Goal: Task Accomplishment & Management: Manage account settings

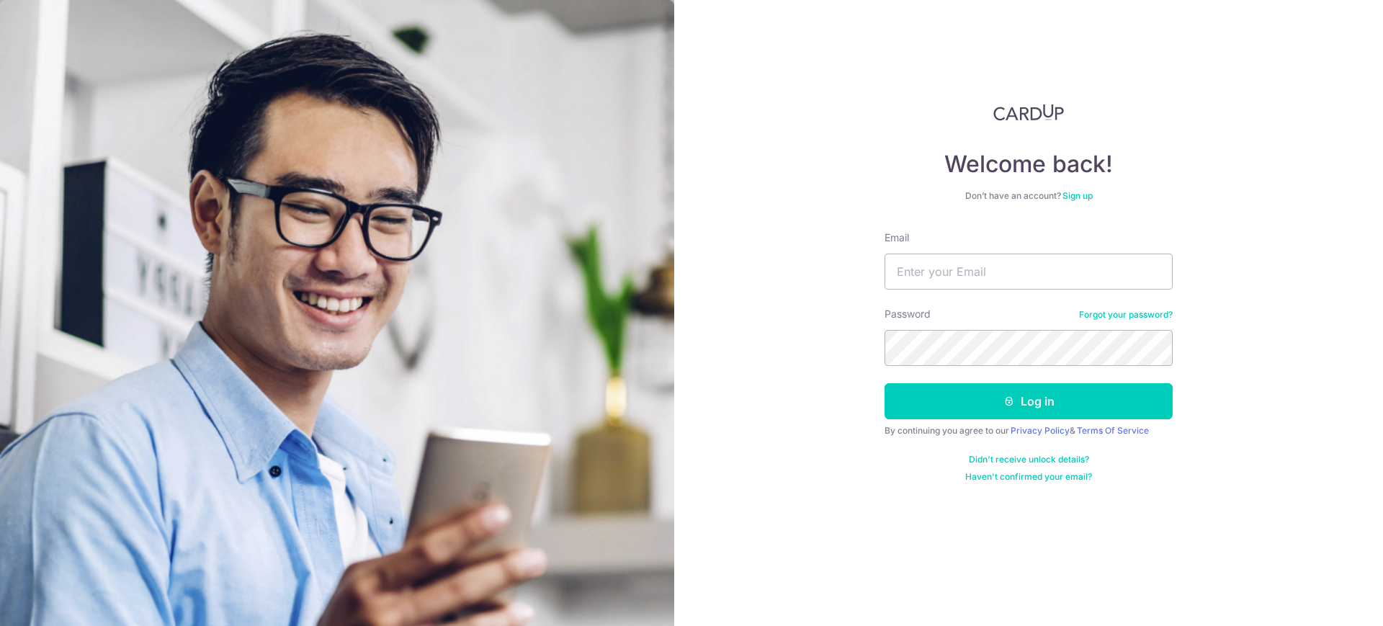
click at [925, 549] on div "Welcome back! Don’t have an account? Sign up Email Password Forgot your passwor…" at bounding box center [1028, 313] width 709 height 626
click at [980, 281] on input "Email" at bounding box center [1028, 272] width 288 height 36
type input "[EMAIL_ADDRESS][DOMAIN_NAME]"
click at [884, 383] on button "Log in" at bounding box center [1028, 401] width 288 height 36
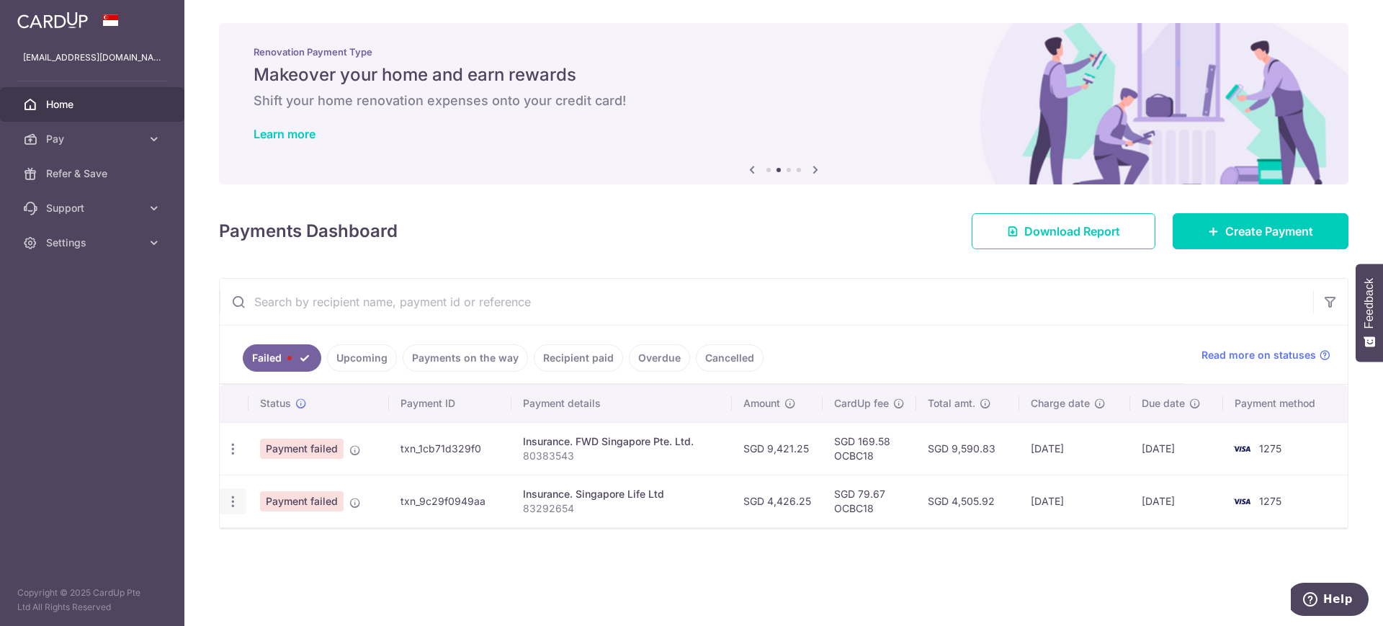
click at [236, 504] on icon "button" at bounding box center [232, 501] width 15 height 15
click at [301, 545] on span "Update payment" at bounding box center [310, 540] width 98 height 17
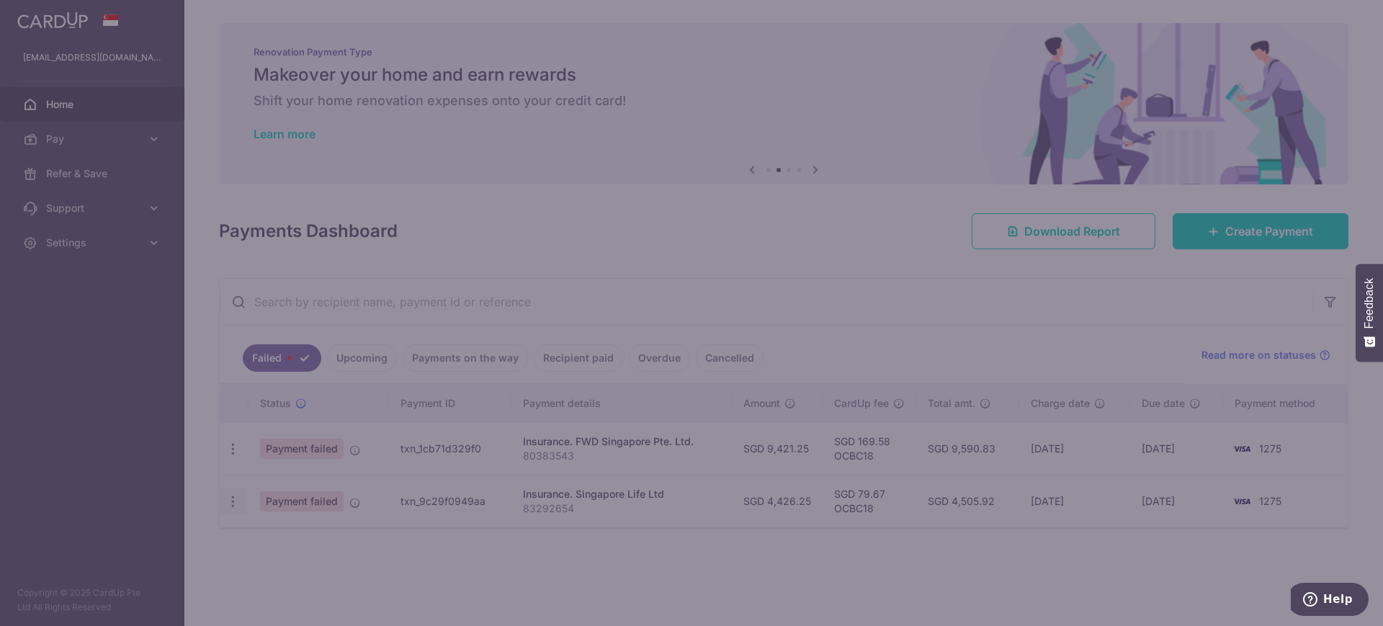
type input "OCBC18"
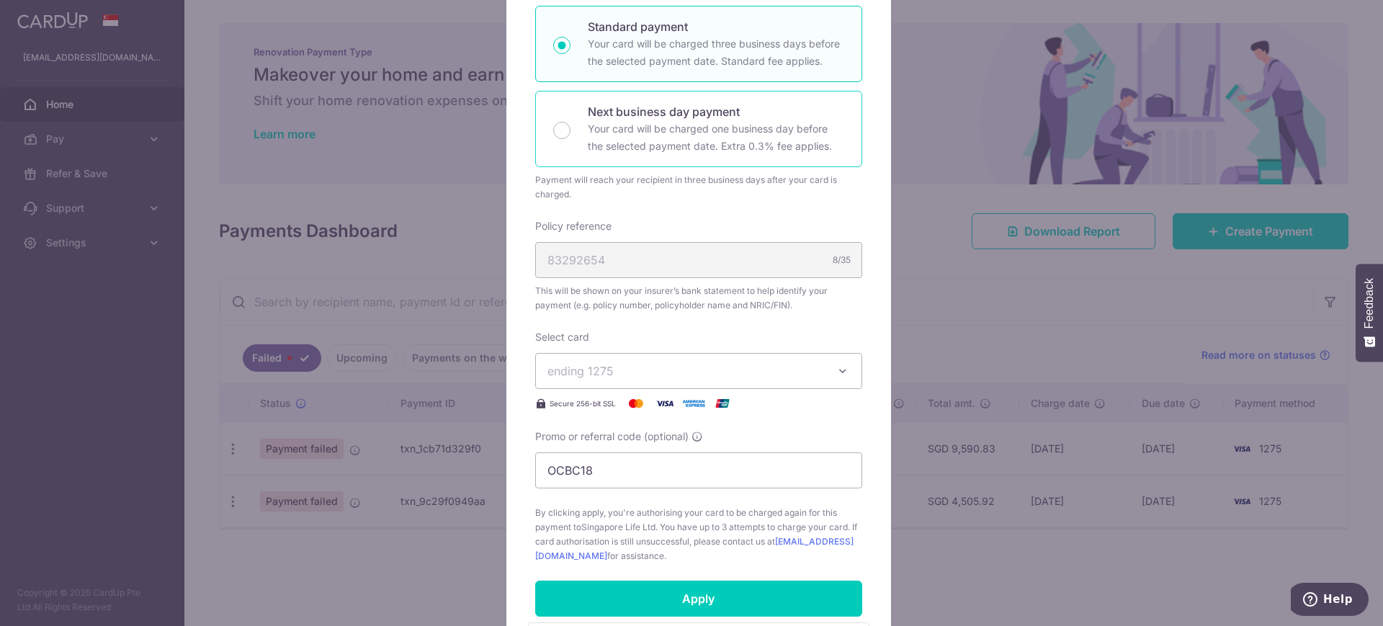
scroll to position [360, 0]
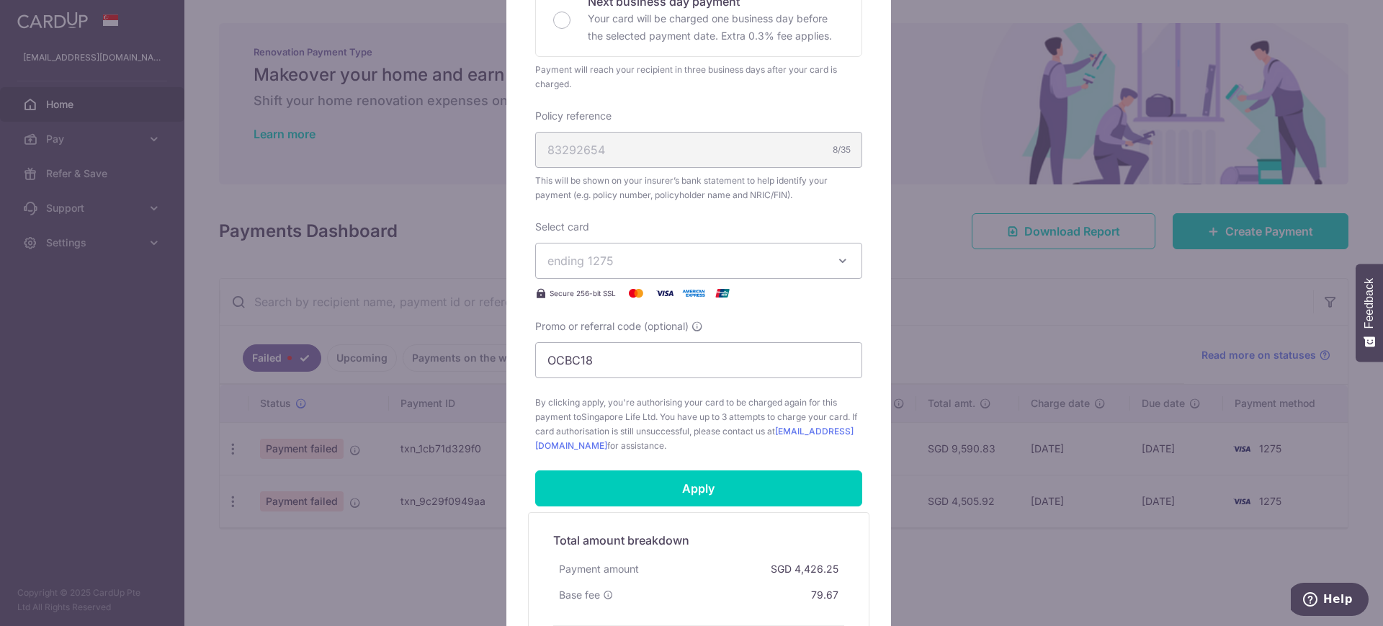
click at [723, 270] on button "ending 1275" at bounding box center [698, 261] width 327 height 36
click at [58, 328] on div "Edit payment By clicking apply, you will make changes to all payments to Singap…" at bounding box center [691, 313] width 1383 height 626
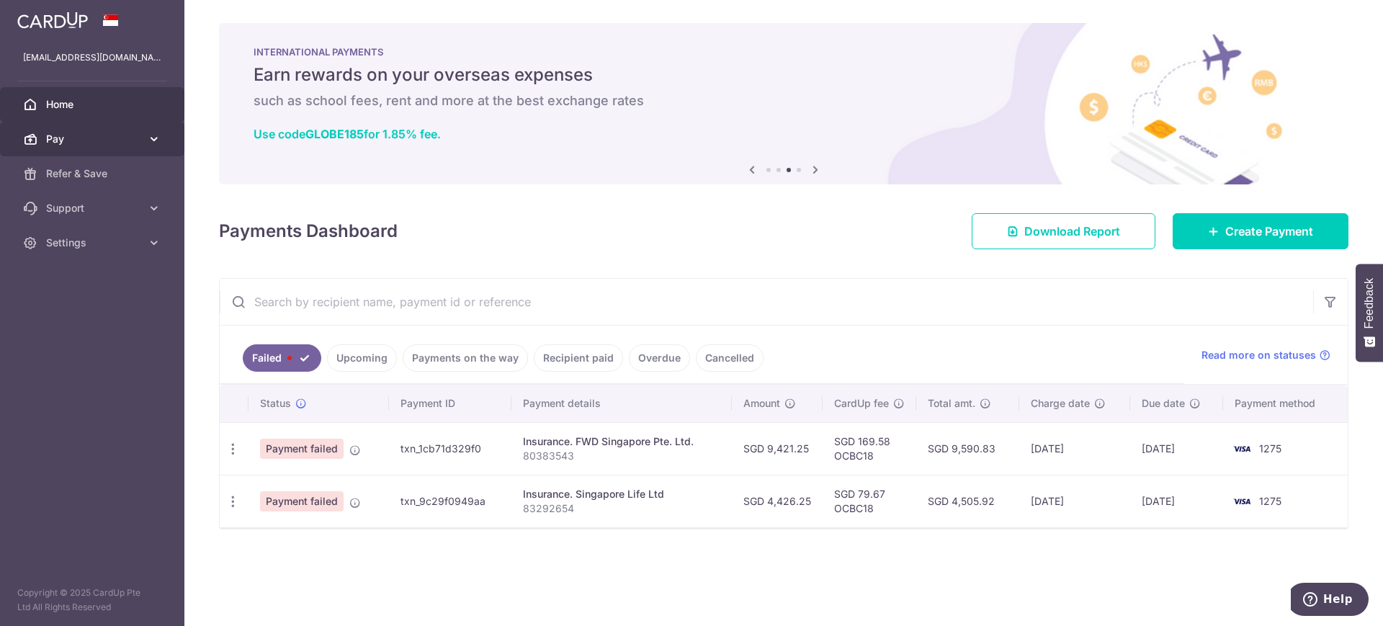
click at [101, 138] on span "Pay" at bounding box center [93, 139] width 95 height 14
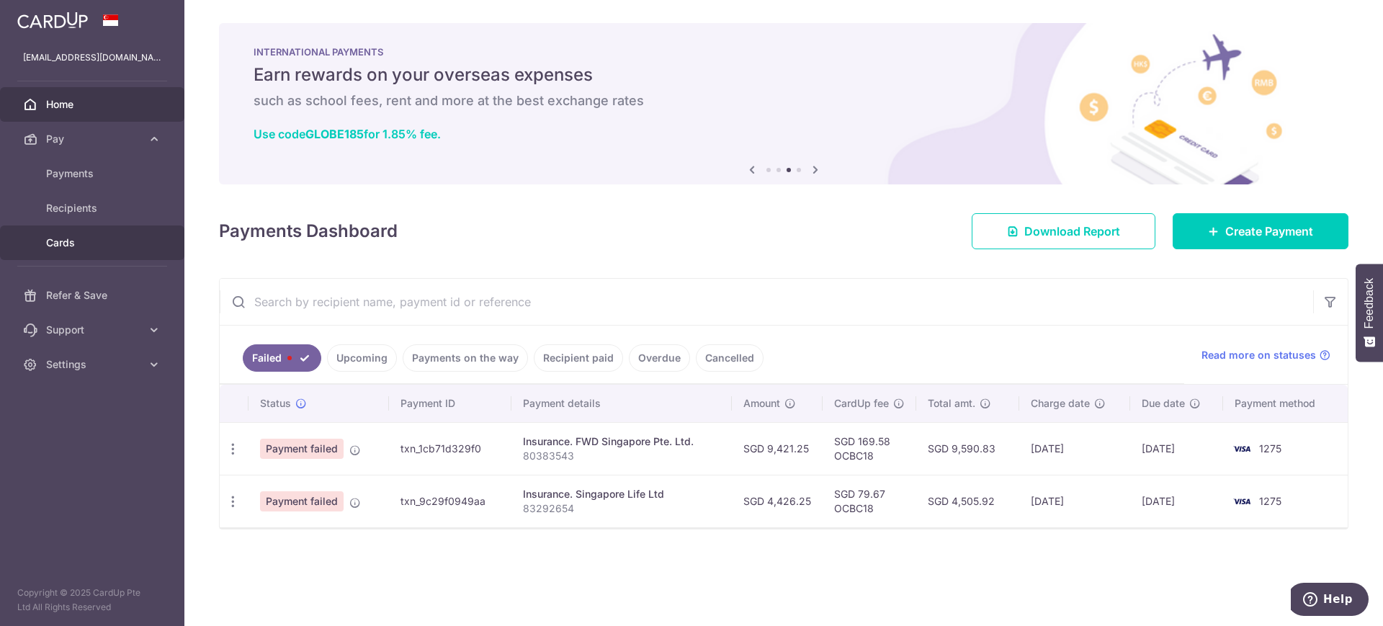
click at [76, 236] on span "Cards" at bounding box center [93, 243] width 95 height 14
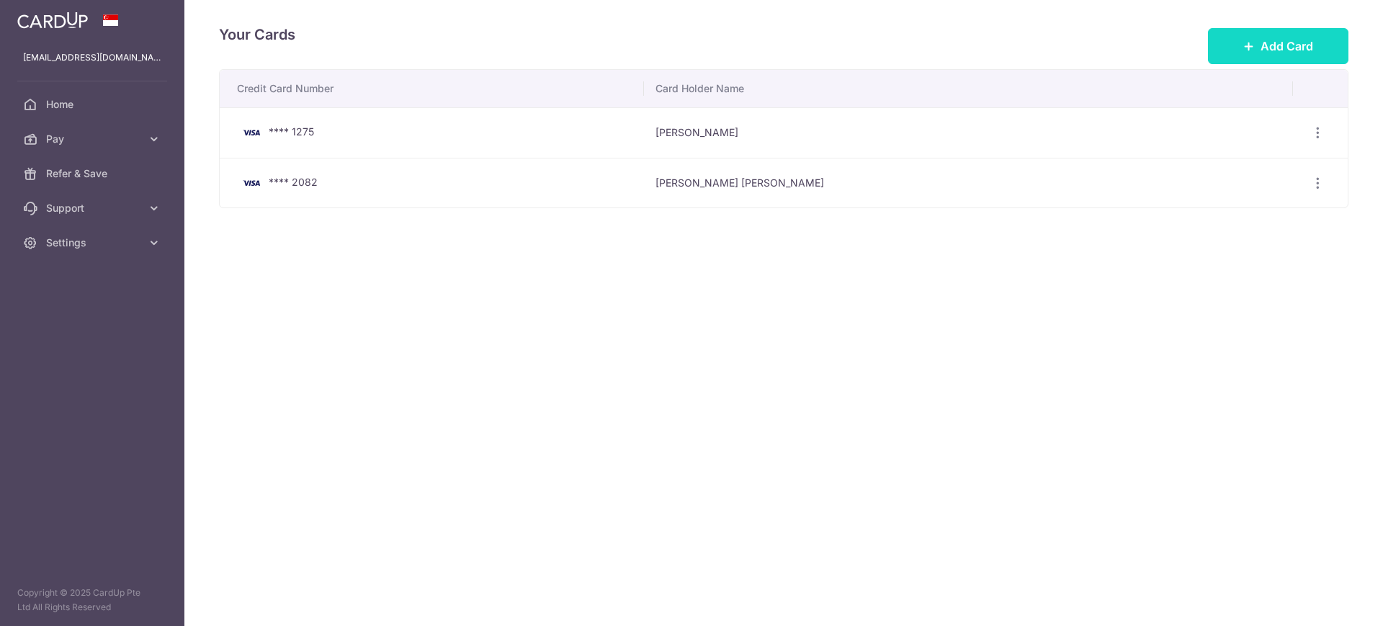
click at [1274, 37] on span "Add Card" at bounding box center [1286, 45] width 53 height 17
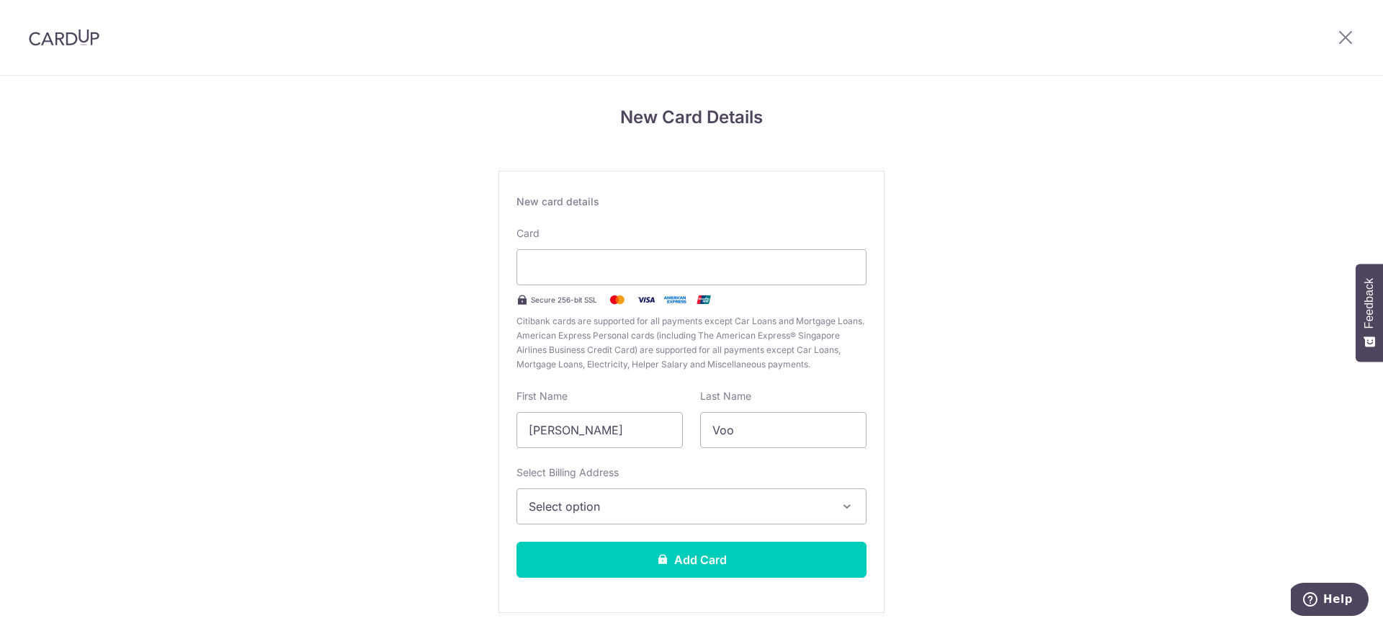
click at [749, 491] on button "Select option" at bounding box center [691, 506] width 350 height 36
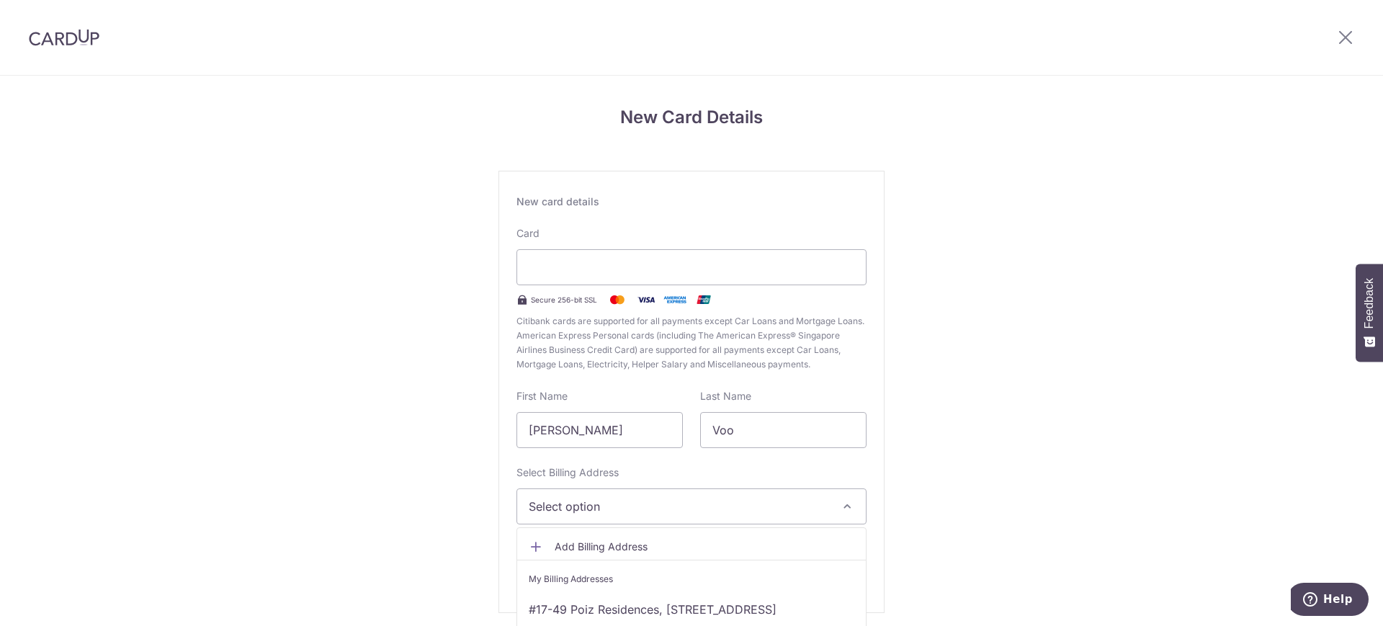
scroll to position [55, 0]
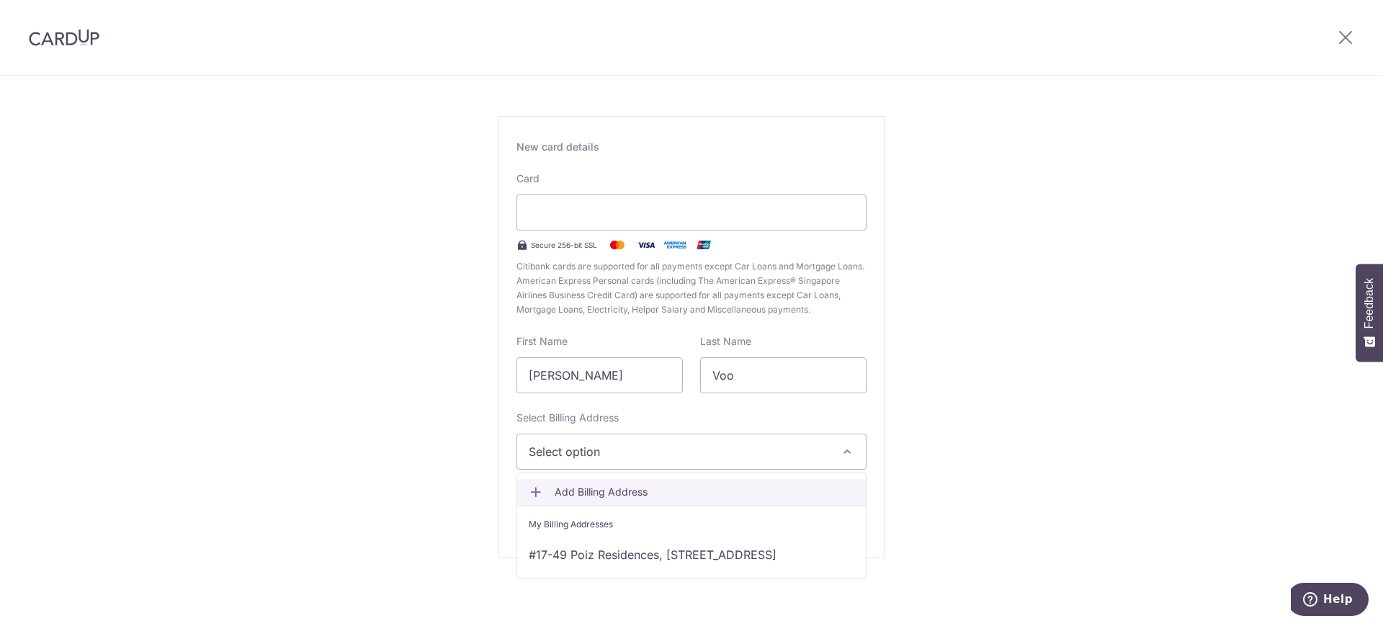
drag, startPoint x: 645, startPoint y: 497, endPoint x: 624, endPoint y: 419, distance: 80.5
click at [645, 497] on span "Add Billing Address" at bounding box center [705, 492] width 300 height 14
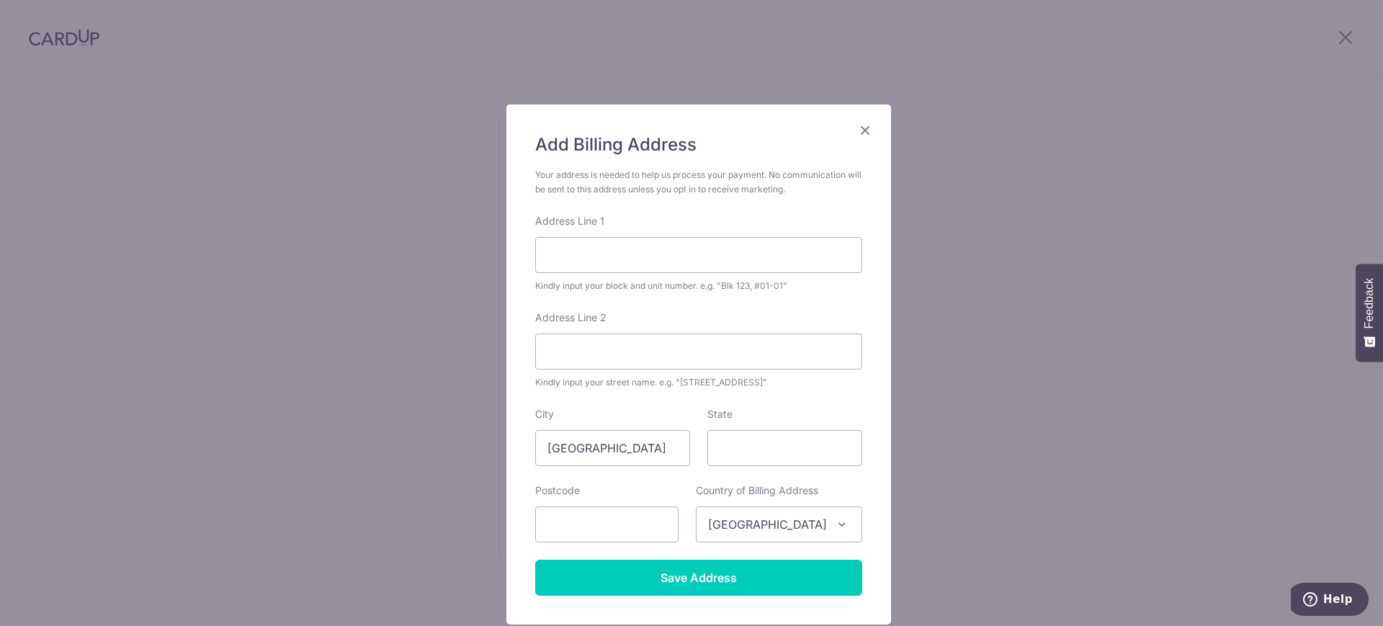
click at [856, 130] on icon "Close" at bounding box center [864, 130] width 17 height 18
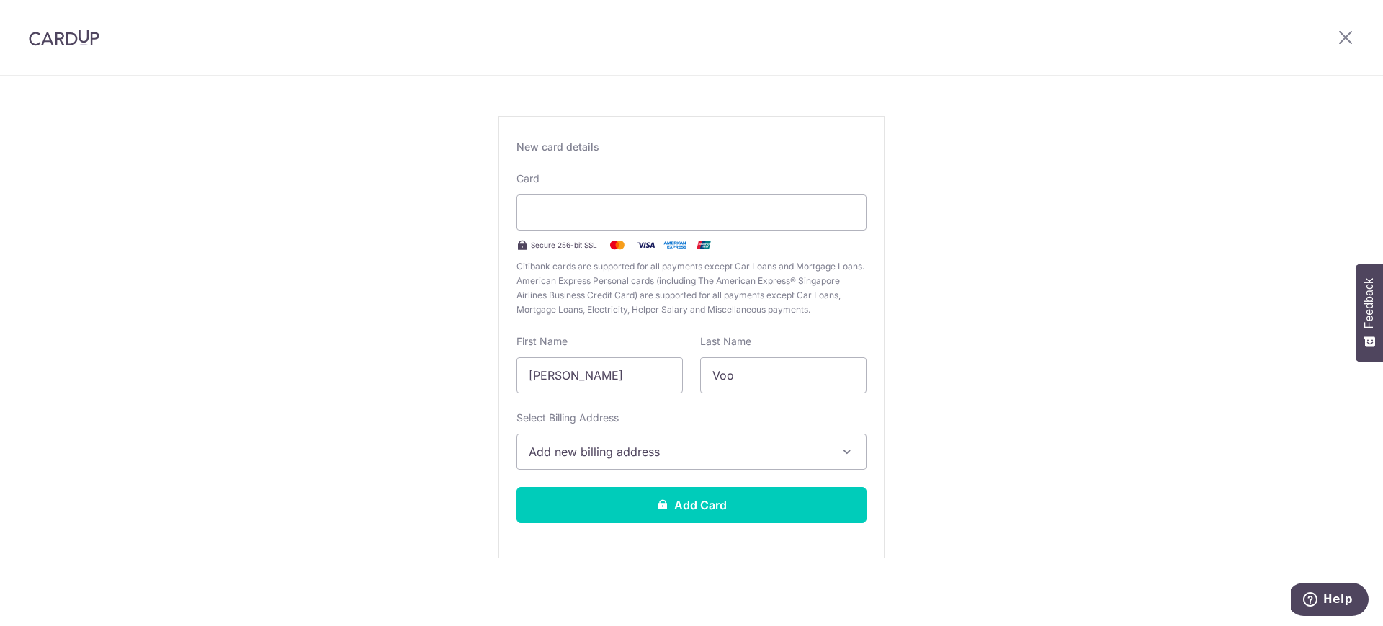
click at [674, 449] on span "Add new billing address" at bounding box center [679, 451] width 300 height 17
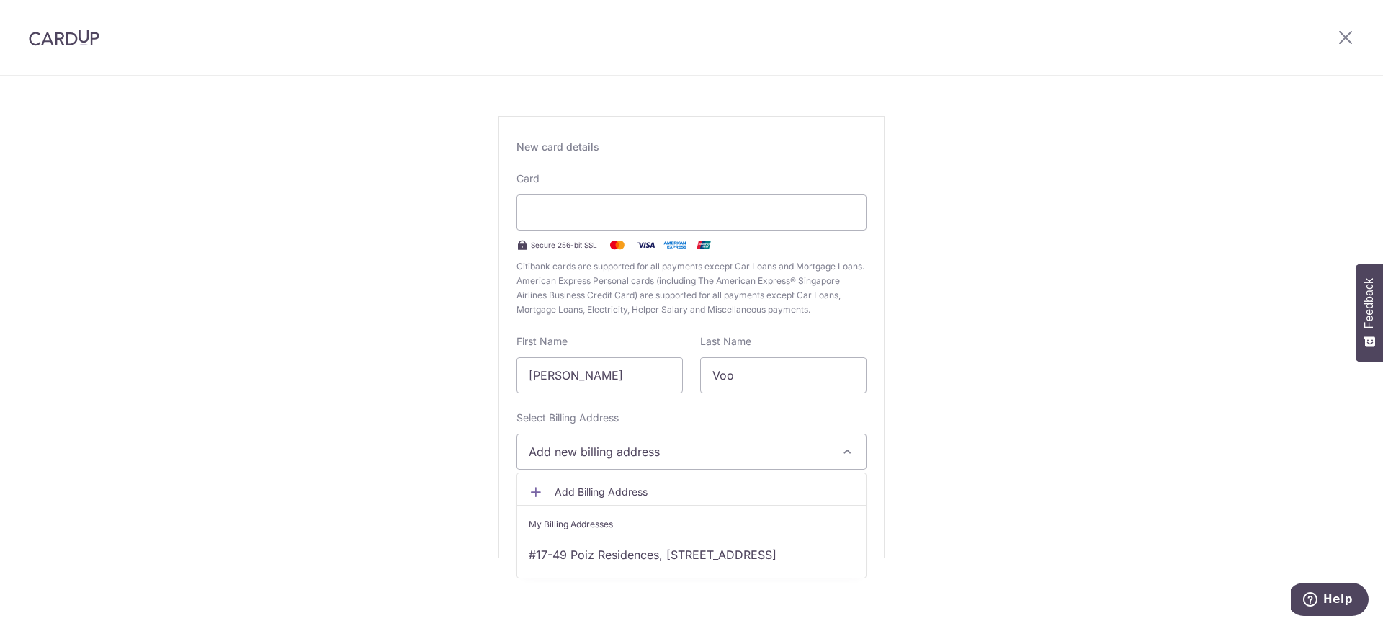
click at [663, 494] on span "Add Billing Address" at bounding box center [705, 492] width 300 height 14
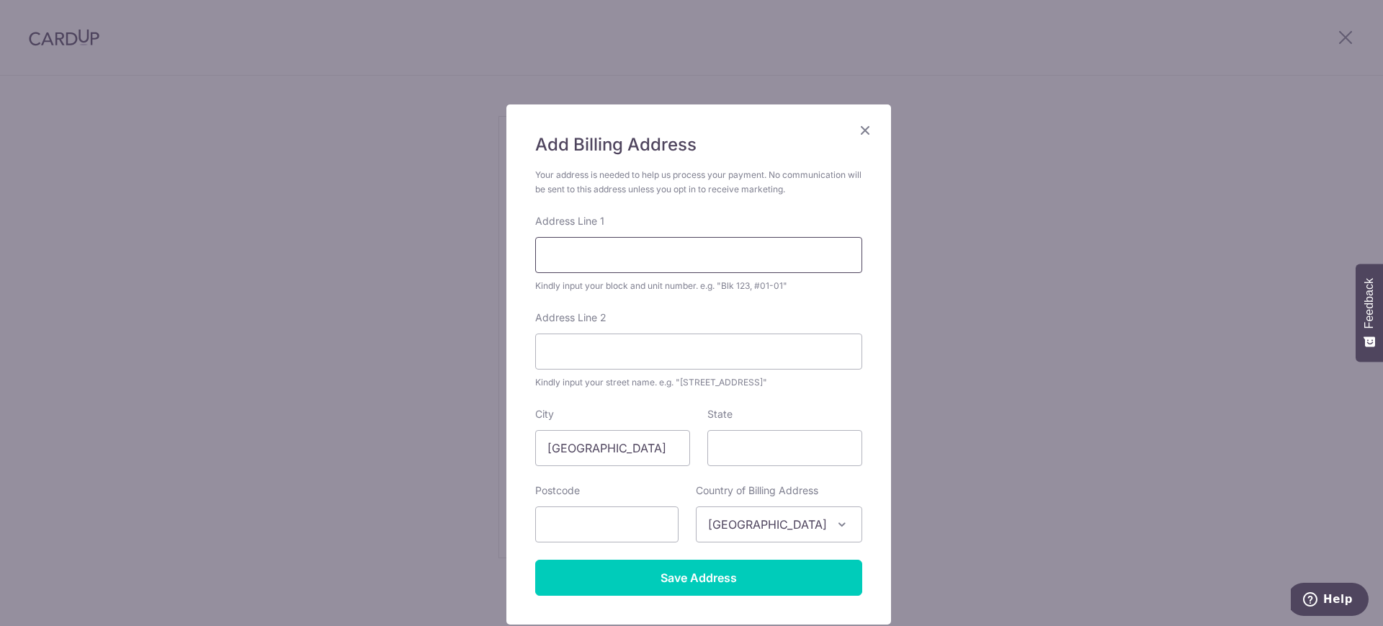
click at [663, 244] on input "Address Line 1" at bounding box center [698, 255] width 327 height 36
type input "18 WOODSVILLE"
type input "18 WOODSVILLE CLOSE"
type input "SINGAPORE"
type input "357799"
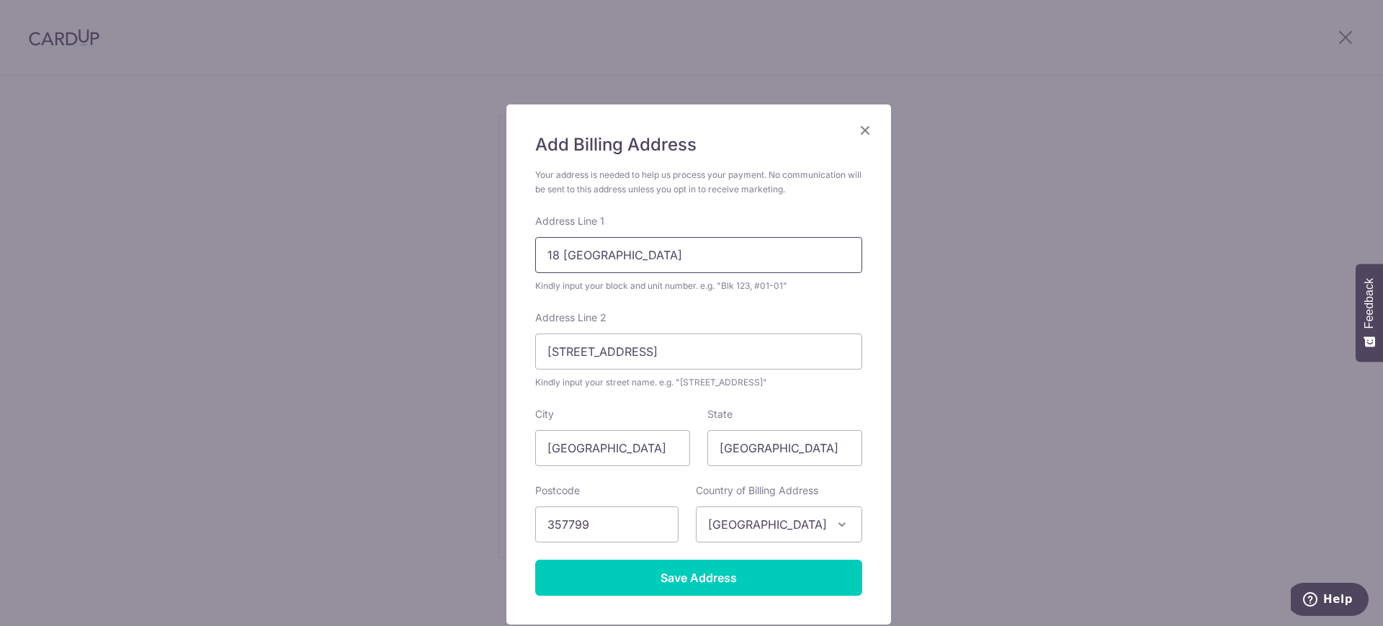
click at [661, 254] on input "18 WOODSVILLE" at bounding box center [698, 255] width 327 height 36
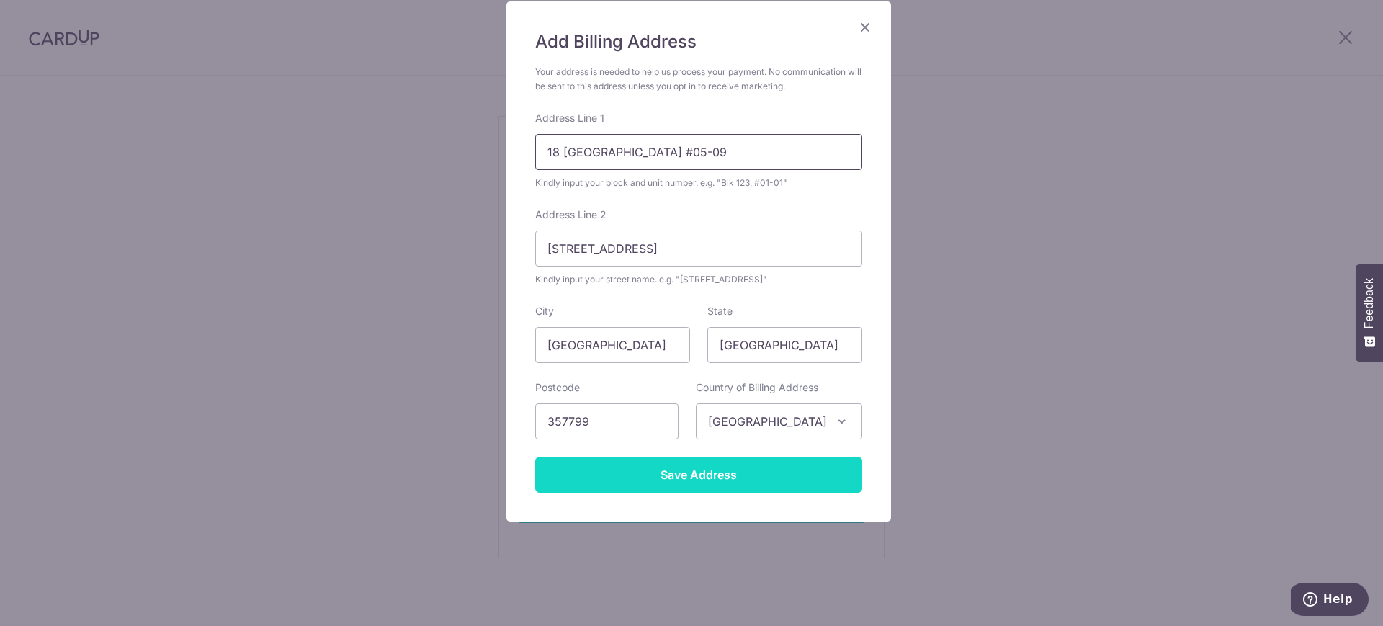
type input "18 WOODSVILLE #05-09"
click at [739, 466] on input "Save Address" at bounding box center [698, 475] width 327 height 36
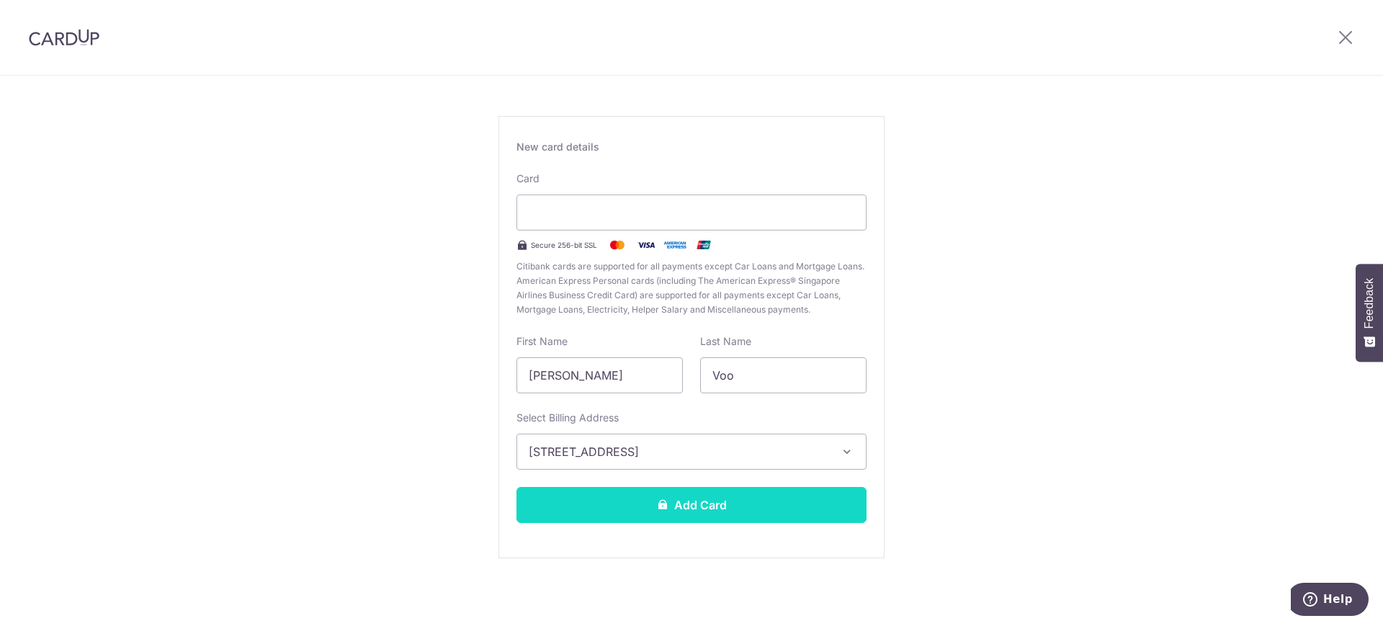
click at [727, 498] on button "Add Card" at bounding box center [691, 505] width 350 height 36
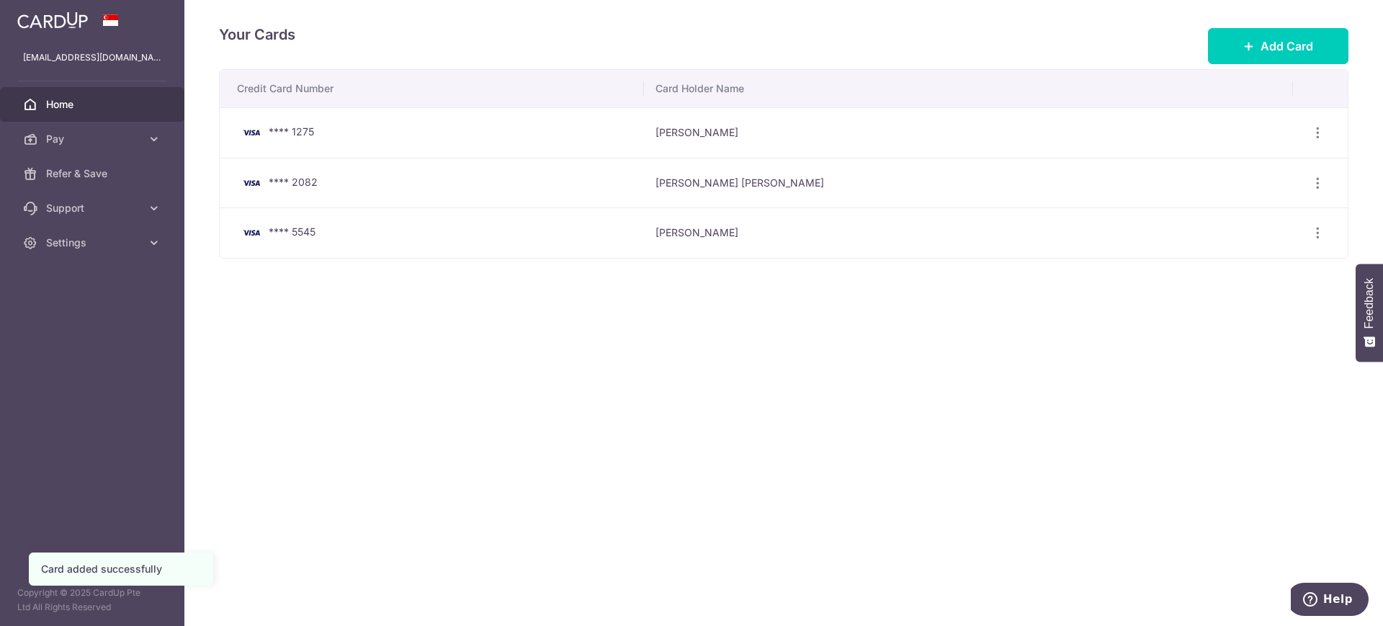
click at [112, 106] on span "Home" at bounding box center [93, 104] width 95 height 14
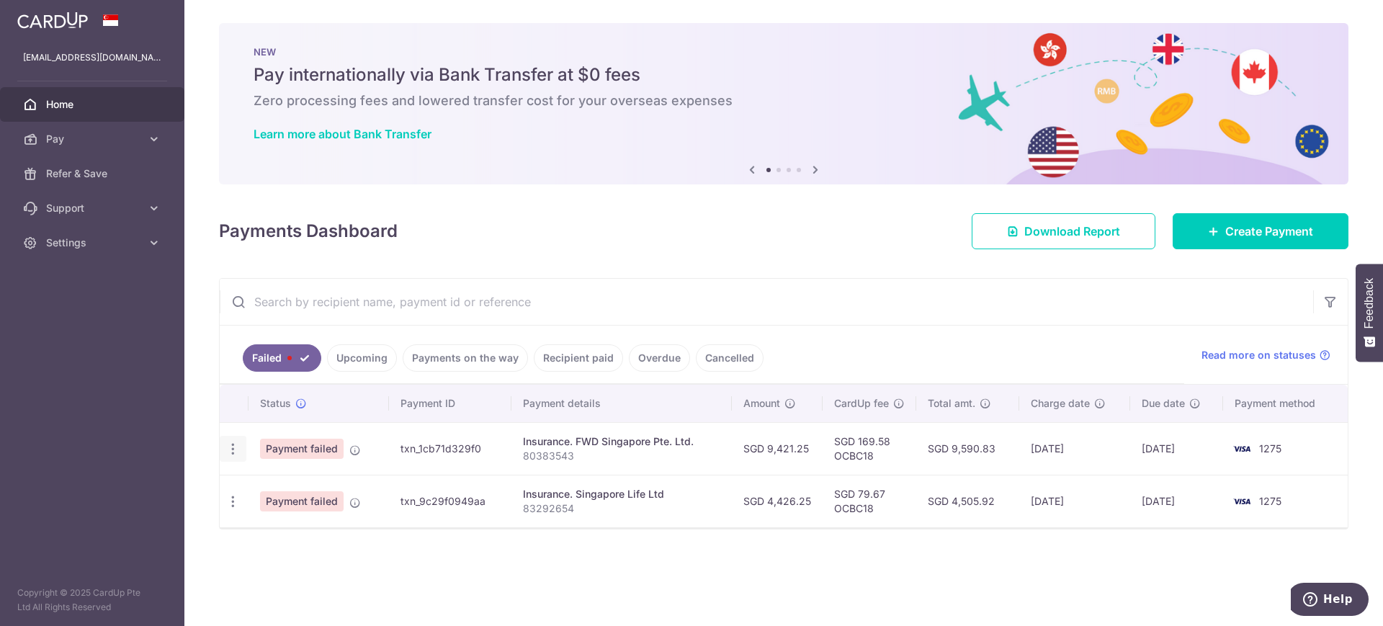
click at [233, 442] on icon "button" at bounding box center [232, 449] width 15 height 15
click at [300, 491] on span "Update payment" at bounding box center [310, 488] width 98 height 17
radio input "true"
type input "9,421.25"
type input "80383543"
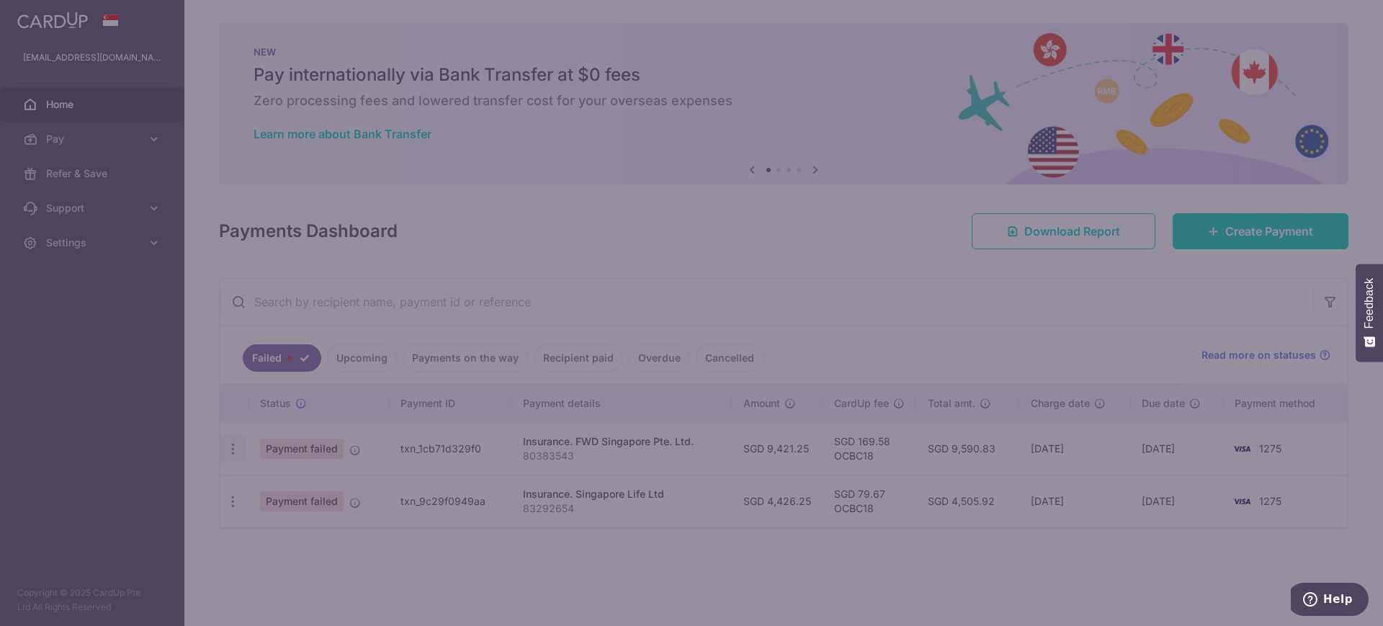
type input "OCBC18"
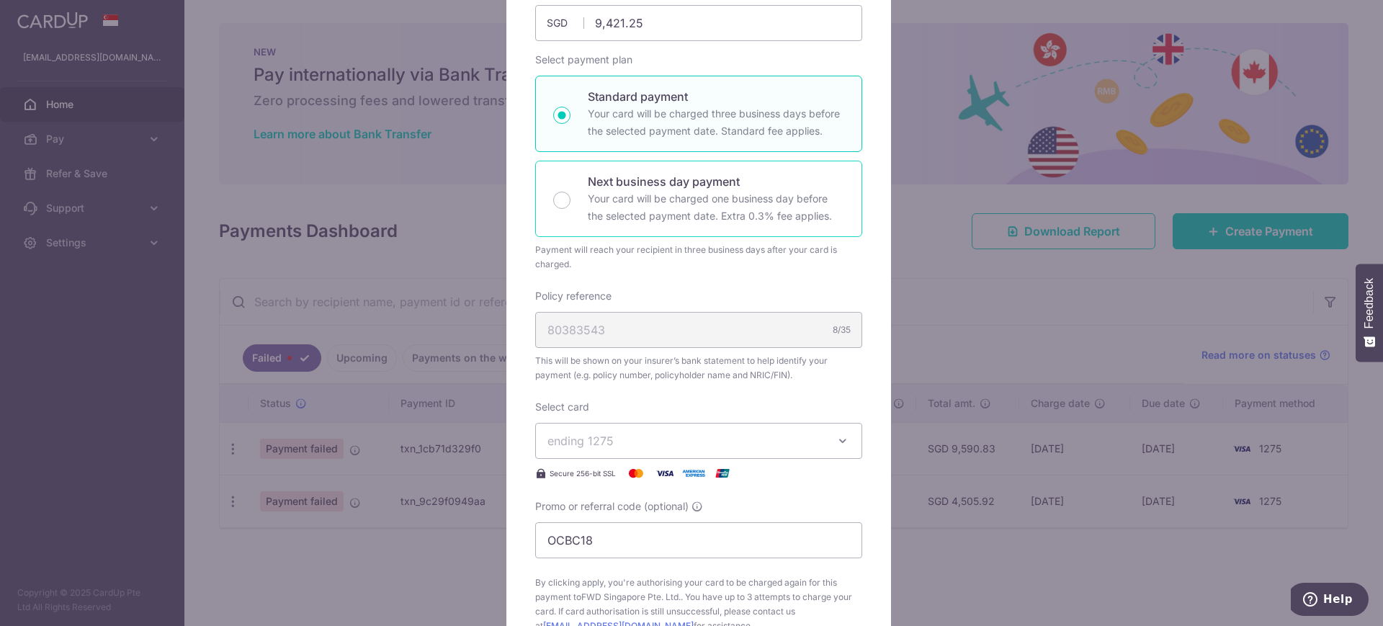
scroll to position [360, 0]
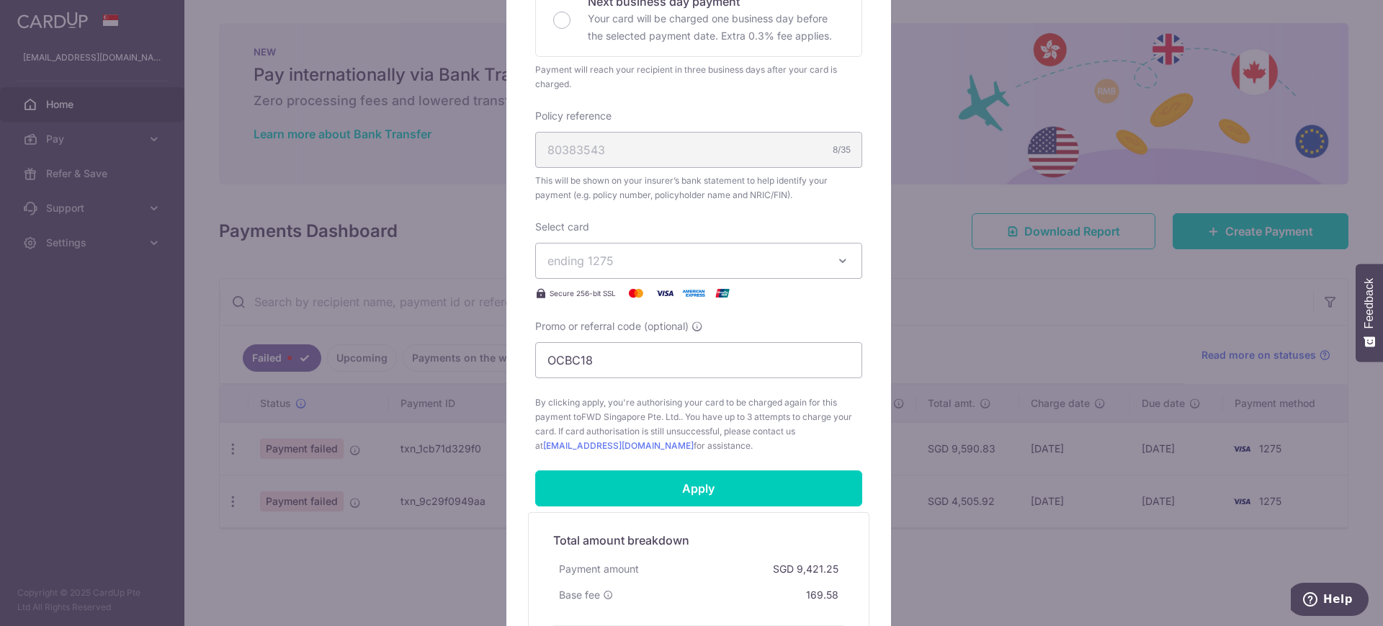
click at [667, 250] on button "ending 1275" at bounding box center [698, 261] width 327 height 36
click at [612, 402] on span "**** 5545" at bounding box center [609, 397] width 55 height 17
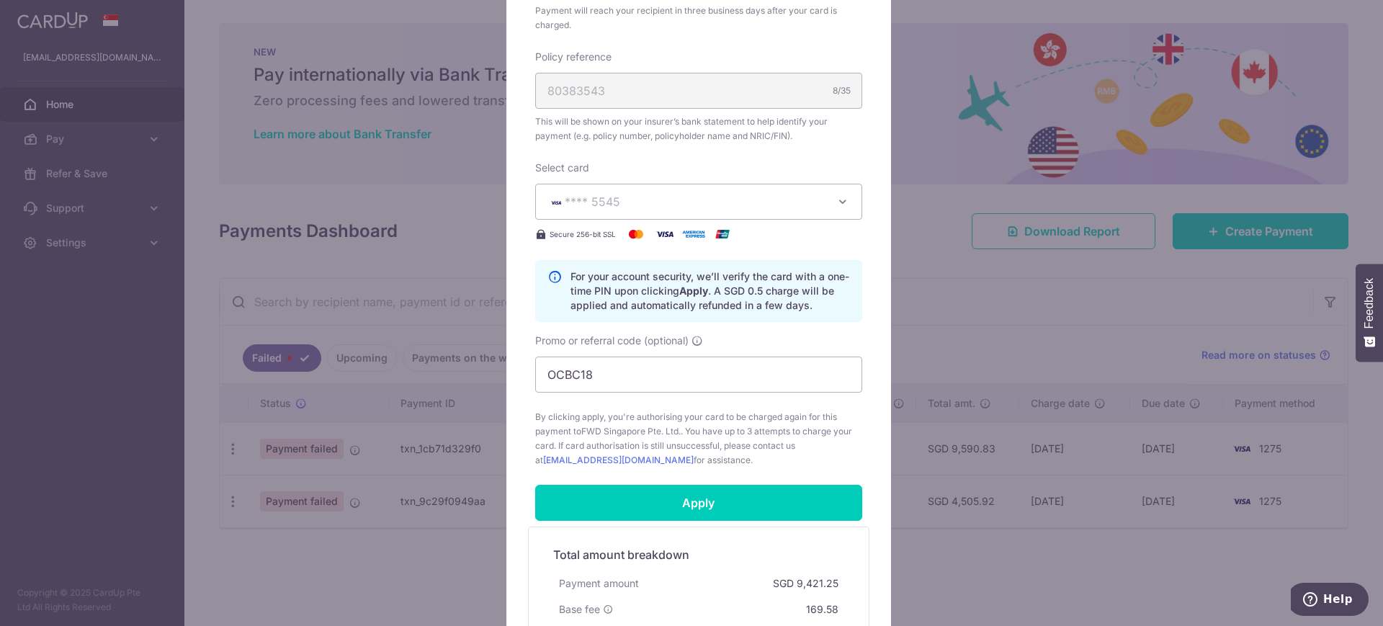
scroll to position [450, 0]
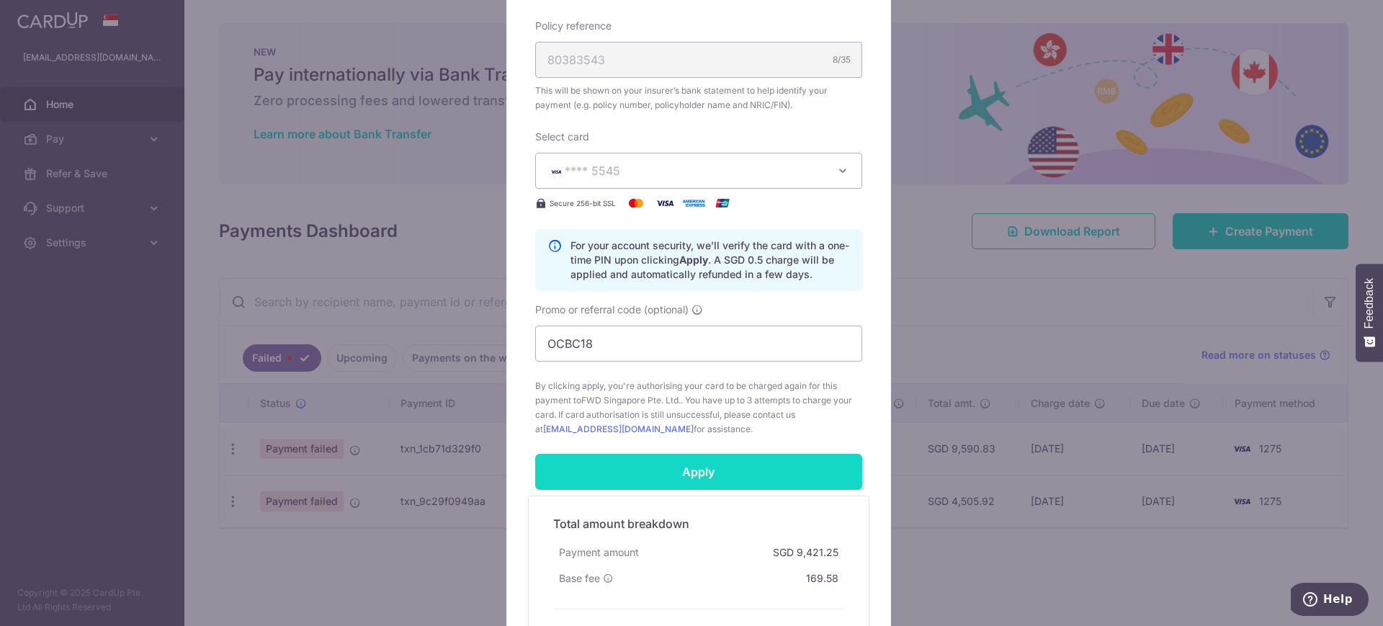
click at [707, 473] on input "Apply" at bounding box center [698, 472] width 327 height 36
